Goal: Information Seeking & Learning: Learn about a topic

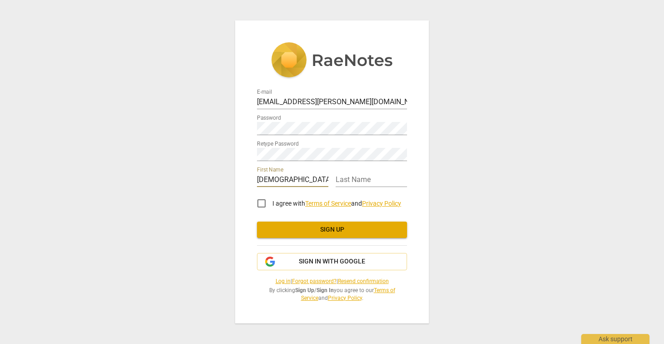
type input "[PERSON_NAME]"
click at [263, 201] on input "I agree with Terms of Service and Privacy Policy" at bounding box center [262, 203] width 22 height 22
checkbox input "true"
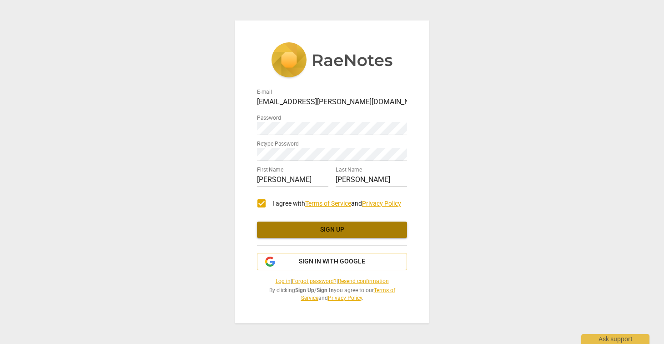
click at [330, 229] on span "Sign up" at bounding box center [331, 229] width 135 height 9
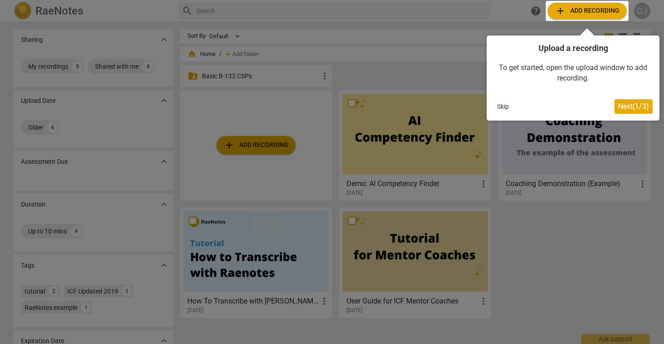
click at [592, 248] on div at bounding box center [332, 172] width 664 height 344
click at [629, 108] on span "Next ( 1 / 3 )" at bounding box center [633, 106] width 31 height 9
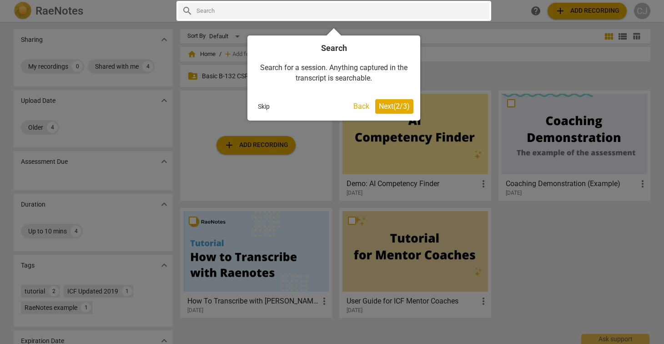
click at [396, 109] on span "Next ( 2 / 3 )" at bounding box center [394, 106] width 31 height 9
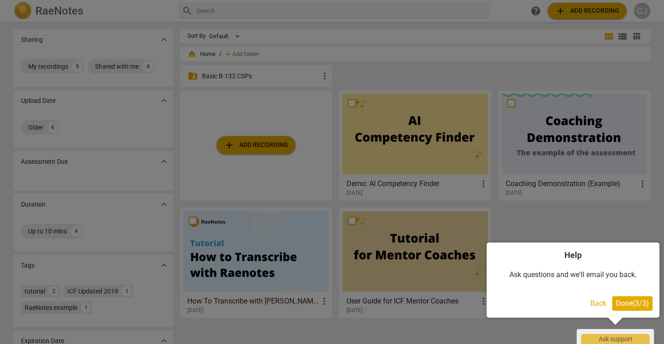
click at [605, 223] on div at bounding box center [332, 172] width 664 height 344
click at [631, 303] on span "Done ( 3 / 3 )" at bounding box center [632, 303] width 33 height 9
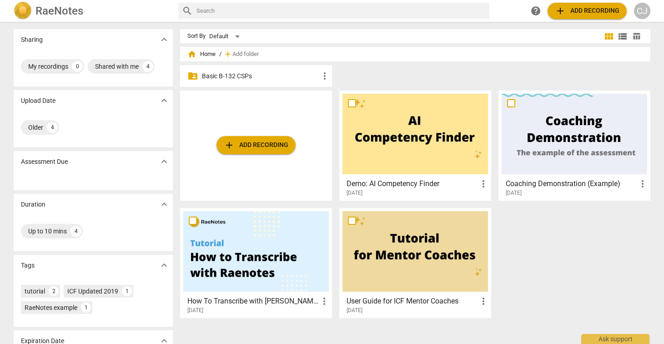
click at [279, 74] on p "Basic B-132 CSPs" at bounding box center [260, 76] width 117 height 10
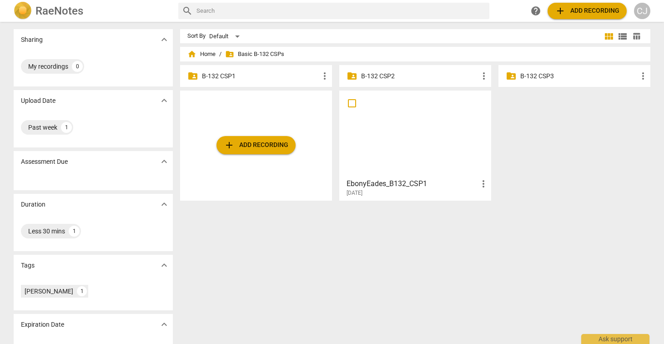
click at [245, 75] on p "B-132 CSP1" at bounding box center [260, 76] width 117 height 10
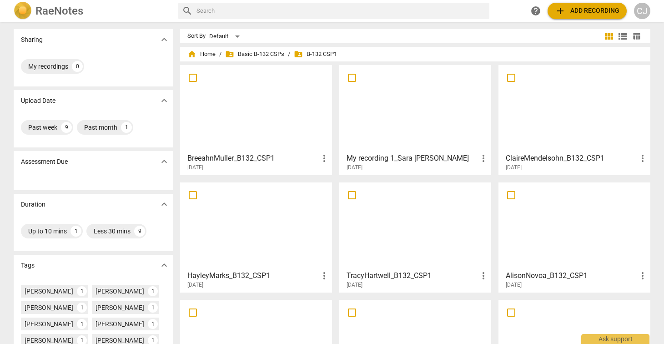
scroll to position [109, 0]
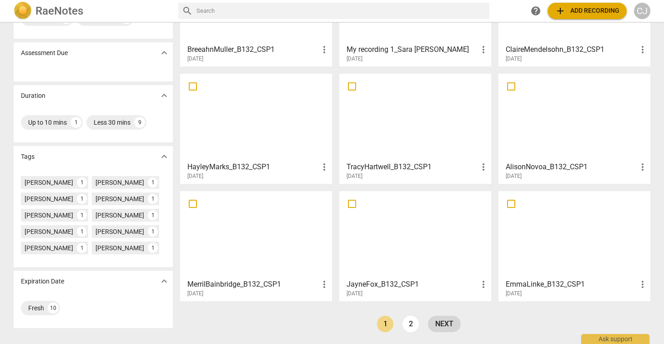
click at [445, 324] on link "next" at bounding box center [444, 324] width 33 height 16
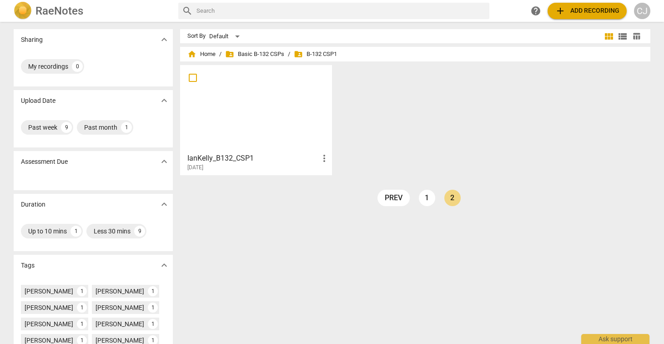
click at [422, 115] on div "IanKelly_B132_CSP1 more_vert [DATE]" at bounding box center [418, 123] width 477 height 117
click at [425, 197] on link "1" at bounding box center [427, 198] width 16 height 16
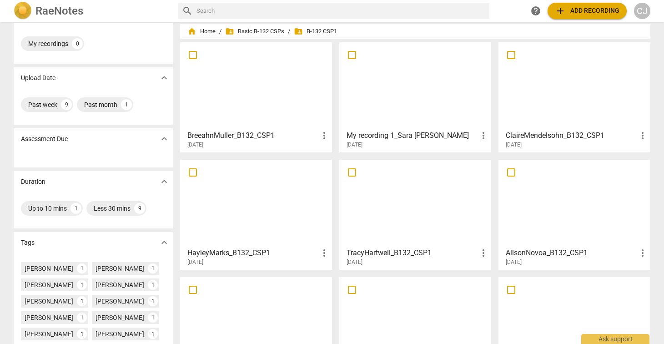
scroll to position [109, 0]
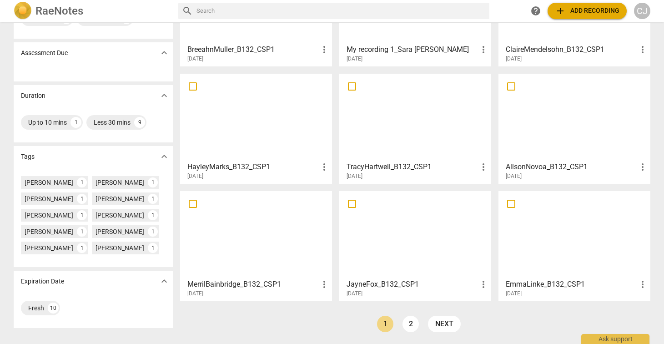
click at [260, 134] on div at bounding box center [256, 117] width 146 height 80
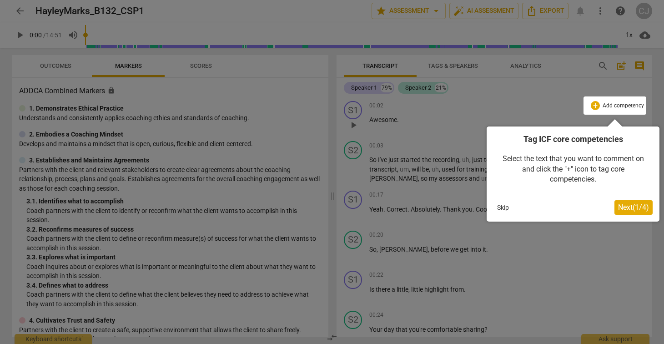
click at [19, 10] on div at bounding box center [332, 172] width 664 height 344
click at [639, 208] on span "Next ( 1 / 4 )" at bounding box center [633, 207] width 31 height 9
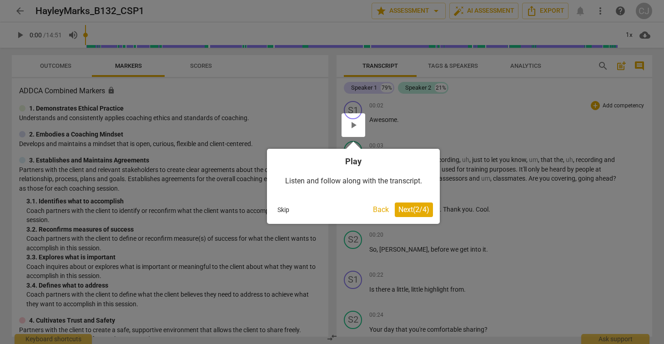
click at [411, 209] on span "Next ( 2 / 4 )" at bounding box center [413, 209] width 31 height 9
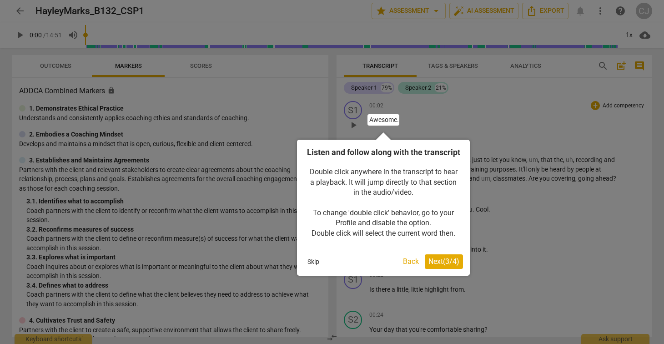
click at [442, 266] on span "Next ( 3 / 4 )" at bounding box center [443, 261] width 31 height 9
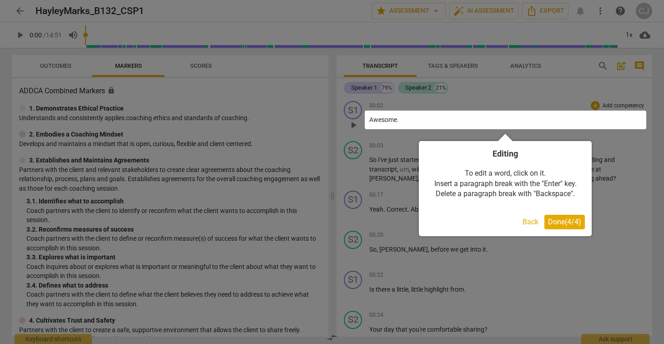
click at [556, 220] on span "Done ( 4 / 4 )" at bounding box center [564, 221] width 33 height 9
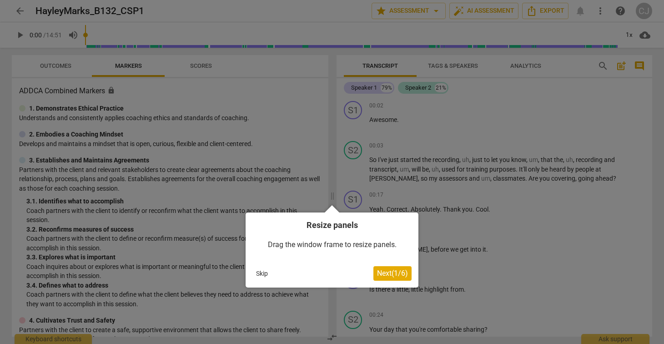
click at [388, 272] on span "Next ( 1 / 6 )" at bounding box center [392, 273] width 31 height 9
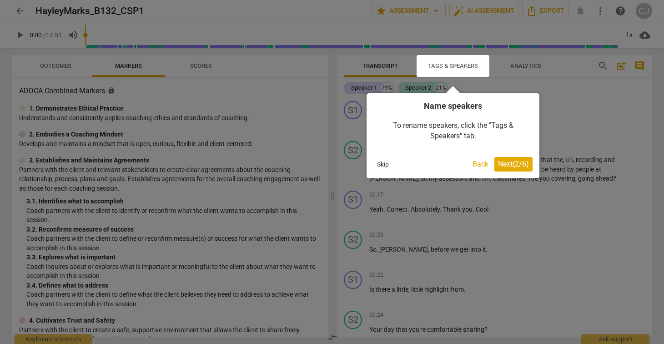
click at [511, 162] on span "Next ( 2 / 6 )" at bounding box center [513, 164] width 31 height 9
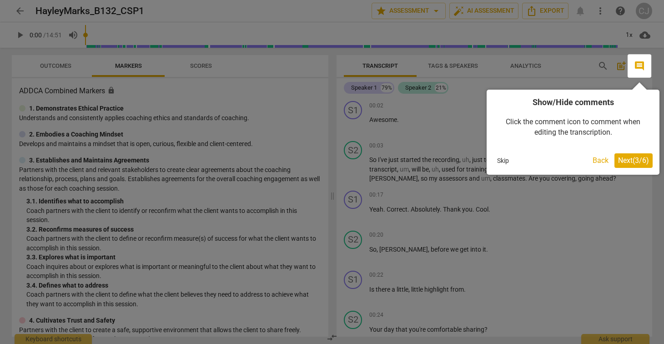
click at [635, 161] on span "Next ( 3 / 6 )" at bounding box center [633, 160] width 31 height 9
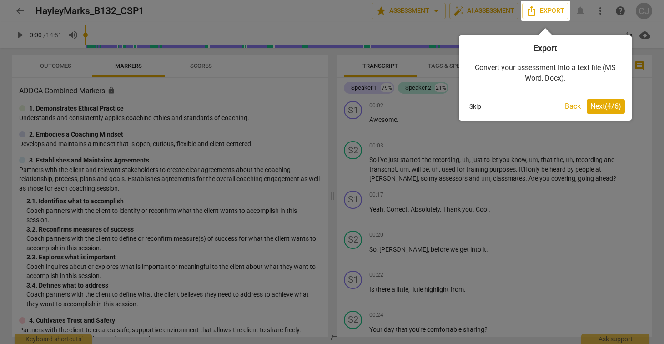
click at [607, 109] on span "Next ( 4 / 6 )" at bounding box center [605, 106] width 31 height 9
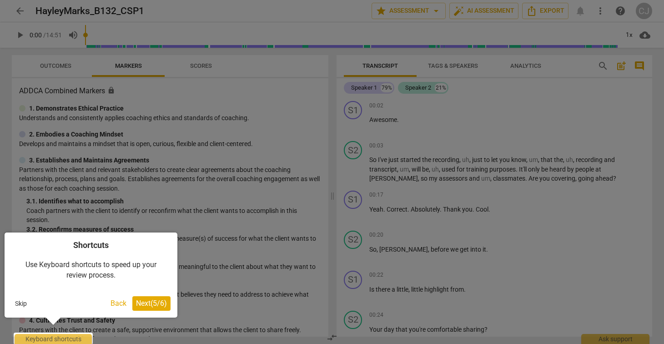
click at [149, 304] on span "Next ( 5 / 6 )" at bounding box center [151, 303] width 31 height 9
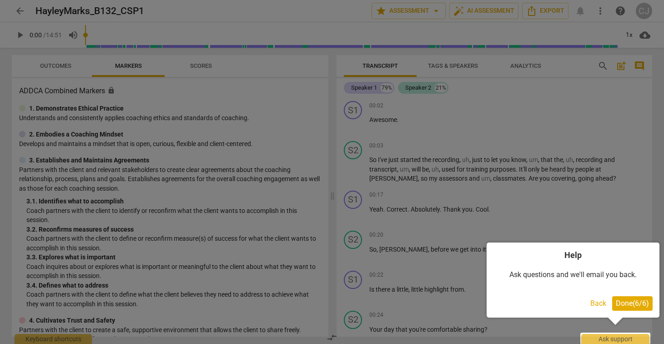
click at [636, 304] on span "Done ( 6 / 6 )" at bounding box center [632, 303] width 33 height 9
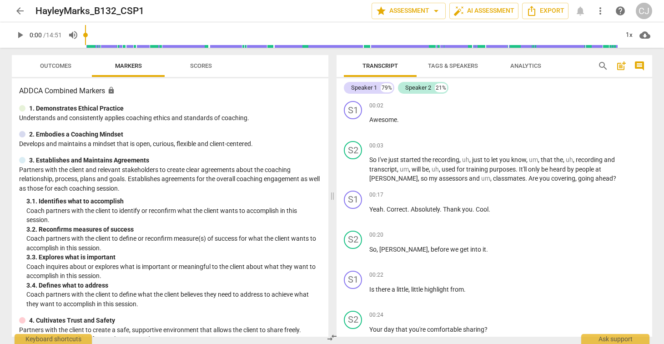
click at [17, 11] on span "arrow_back" at bounding box center [20, 10] width 11 height 11
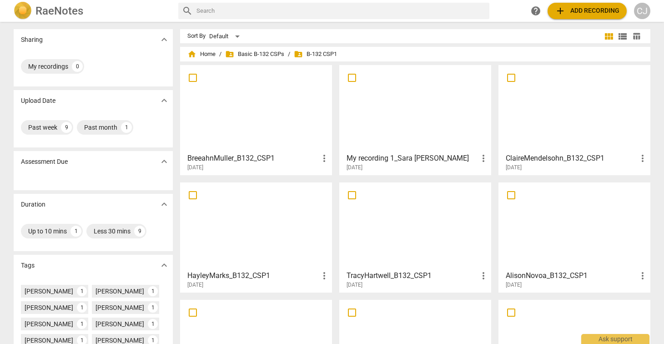
click at [243, 119] on div at bounding box center [256, 108] width 146 height 80
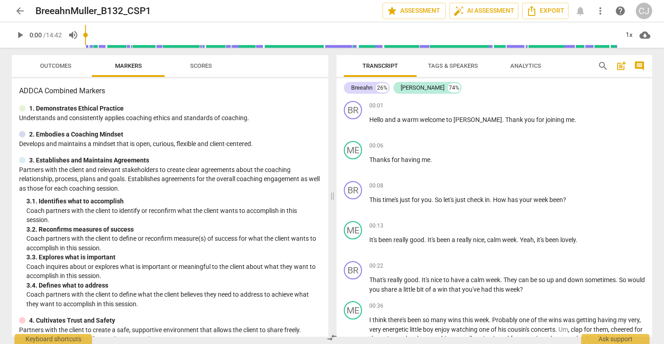
click at [20, 11] on span "arrow_back" at bounding box center [20, 10] width 11 height 11
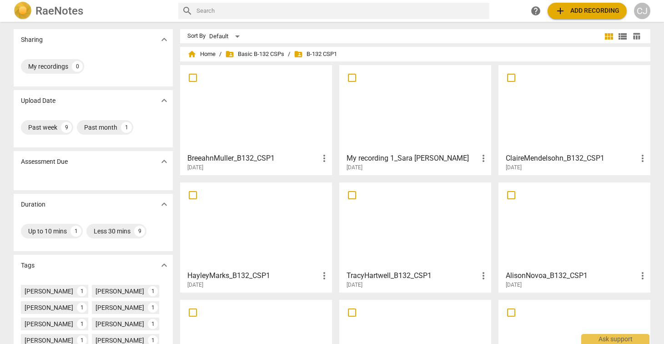
click at [431, 133] on div at bounding box center [415, 108] width 146 height 80
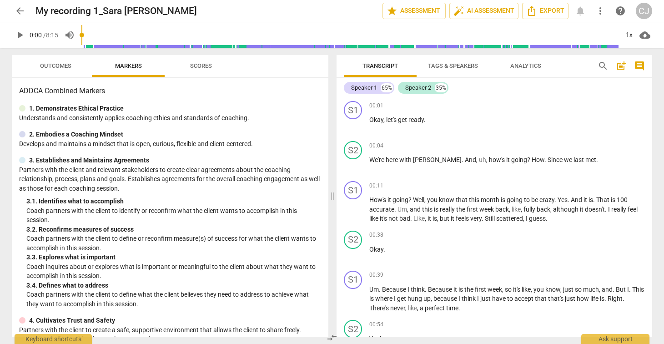
click at [19, 34] on span "play_arrow" at bounding box center [20, 35] width 11 height 11
type input "2"
click at [20, 10] on span "arrow_back" at bounding box center [20, 10] width 11 height 11
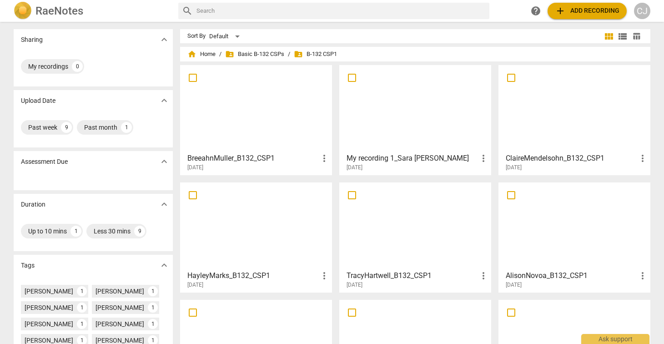
click at [578, 123] on div at bounding box center [575, 108] width 146 height 80
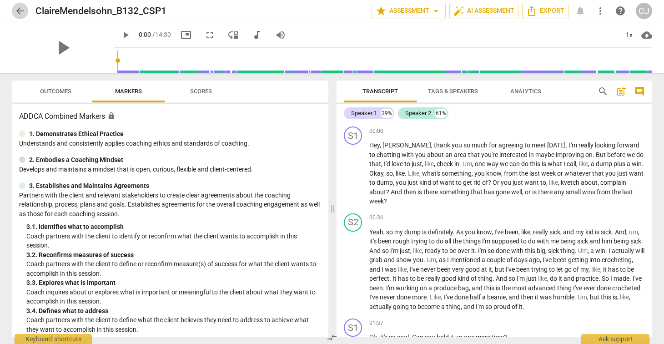
click at [19, 10] on span "arrow_back" at bounding box center [20, 10] width 11 height 11
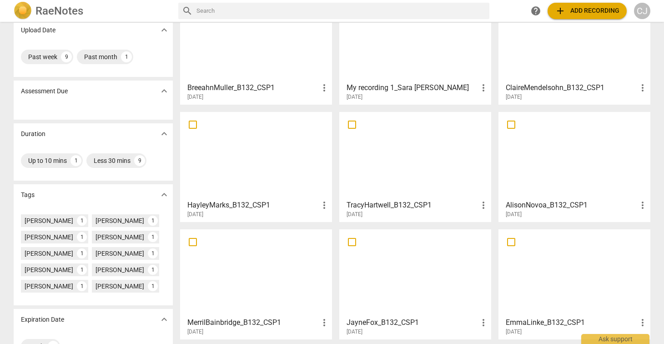
scroll to position [109, 0]
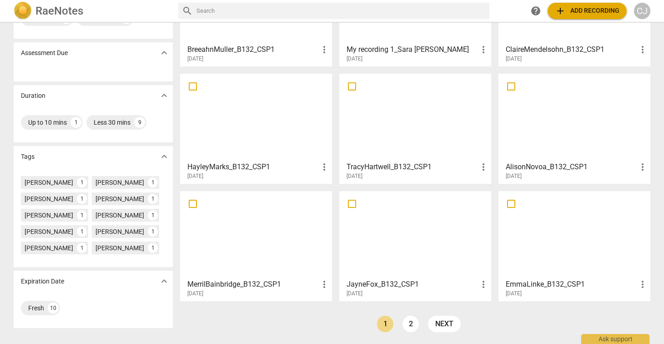
click at [383, 229] on div at bounding box center [415, 234] width 146 height 80
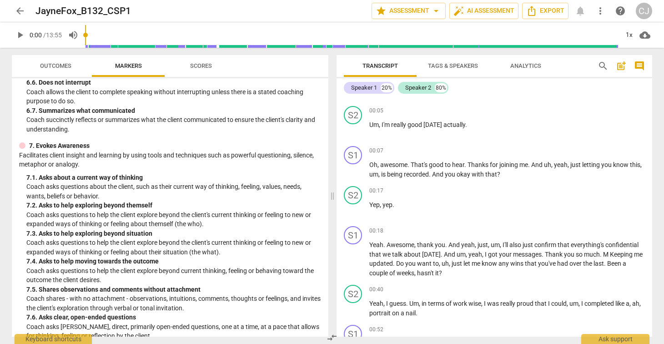
scroll to position [34, 0]
click at [19, 8] on span "arrow_back" at bounding box center [20, 10] width 11 height 11
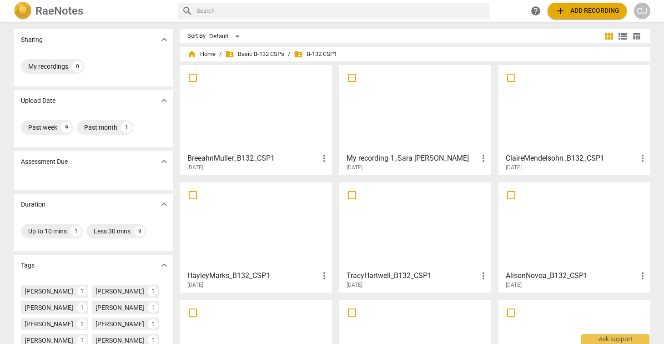
scroll to position [109, 0]
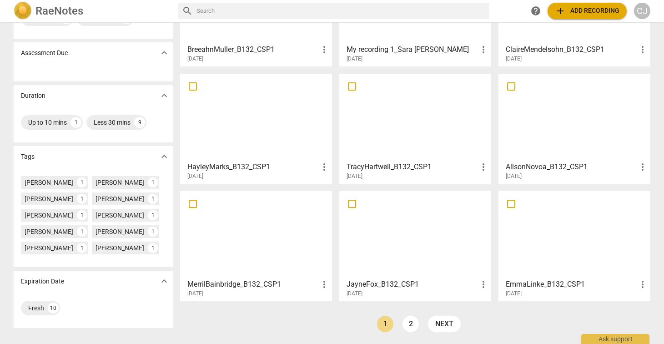
click at [244, 237] on div at bounding box center [256, 234] width 146 height 80
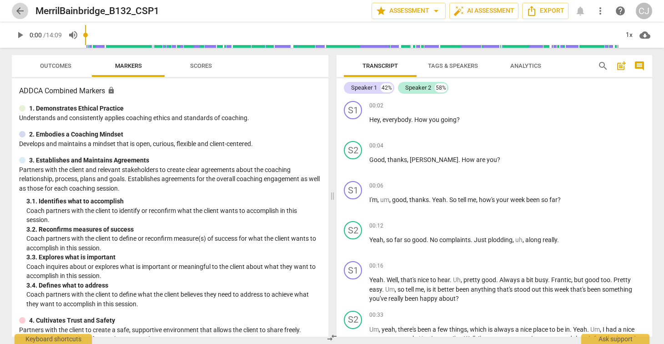
click at [18, 11] on span "arrow_back" at bounding box center [20, 10] width 11 height 11
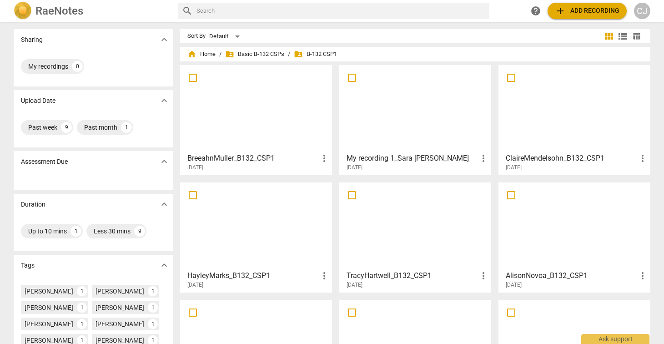
scroll to position [109, 0]
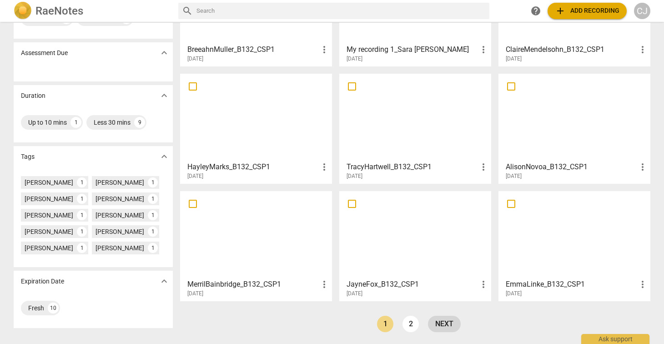
click at [438, 326] on link "next" at bounding box center [444, 324] width 33 height 16
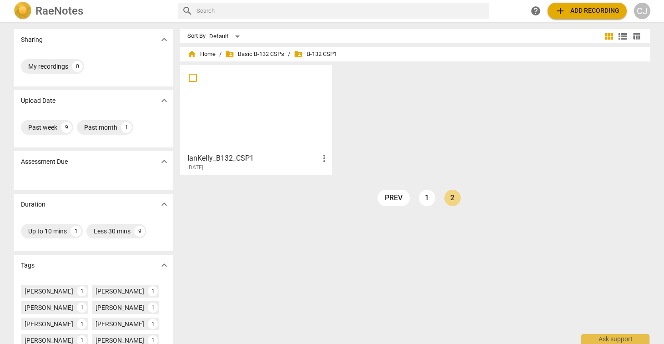
click at [212, 110] on div at bounding box center [256, 108] width 146 height 80
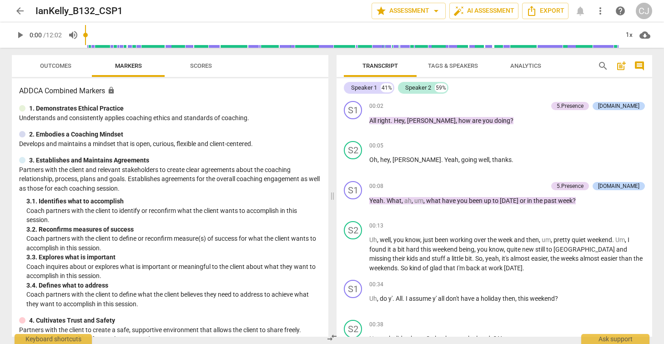
click at [18, 11] on span "arrow_back" at bounding box center [20, 10] width 11 height 11
